Goal: Task Accomplishment & Management: Use online tool/utility

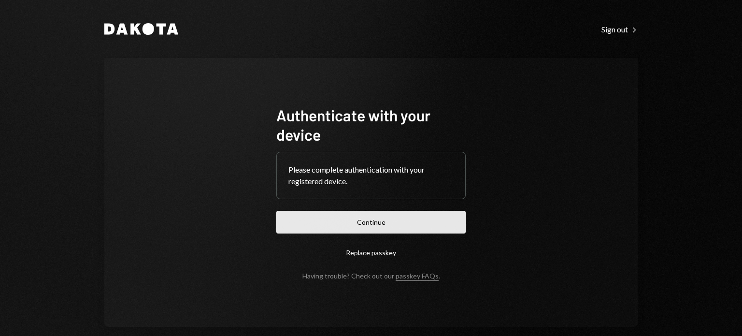
click at [425, 216] on button "Continue" at bounding box center [370, 222] width 189 height 23
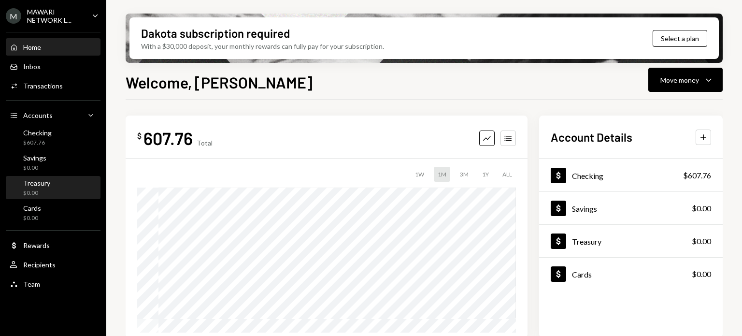
click at [70, 185] on div "Treasury $0.00" at bounding box center [53, 188] width 87 height 18
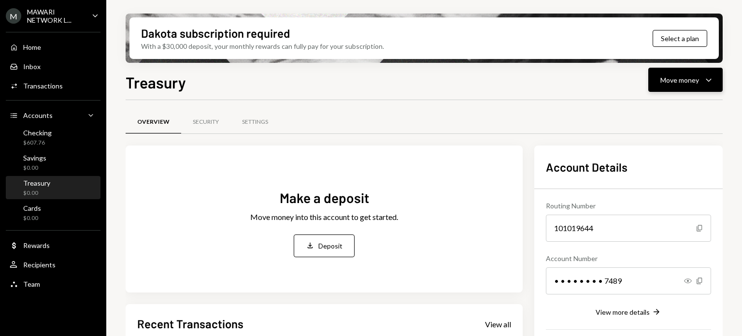
click at [690, 79] on div "Move money" at bounding box center [680, 80] width 39 height 10
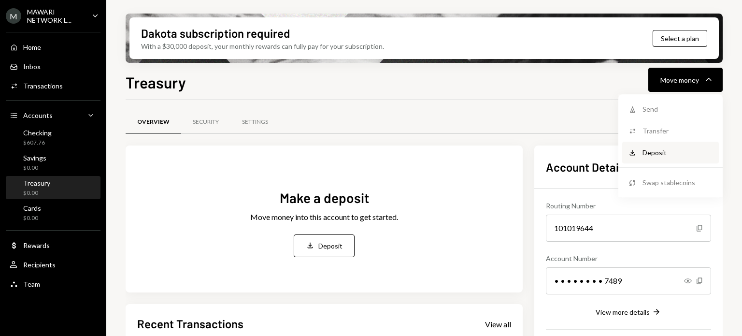
click at [660, 152] on div "Deposit" at bounding box center [678, 152] width 71 height 10
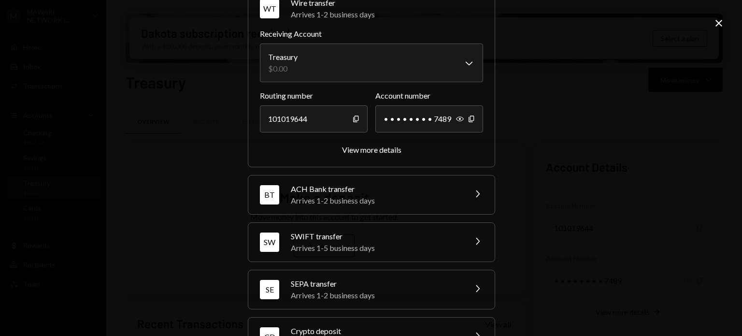
scroll to position [87, 0]
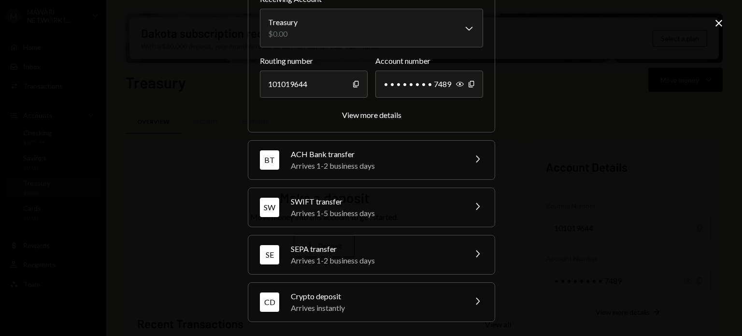
click at [474, 293] on div "CD Crypto deposit Arrives instantly Chevron Right" at bounding box center [371, 302] width 246 height 39
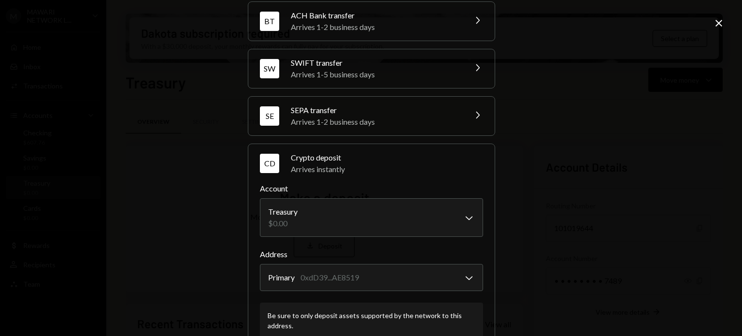
scroll to position [149, 0]
